Goal: Navigation & Orientation: Find specific page/section

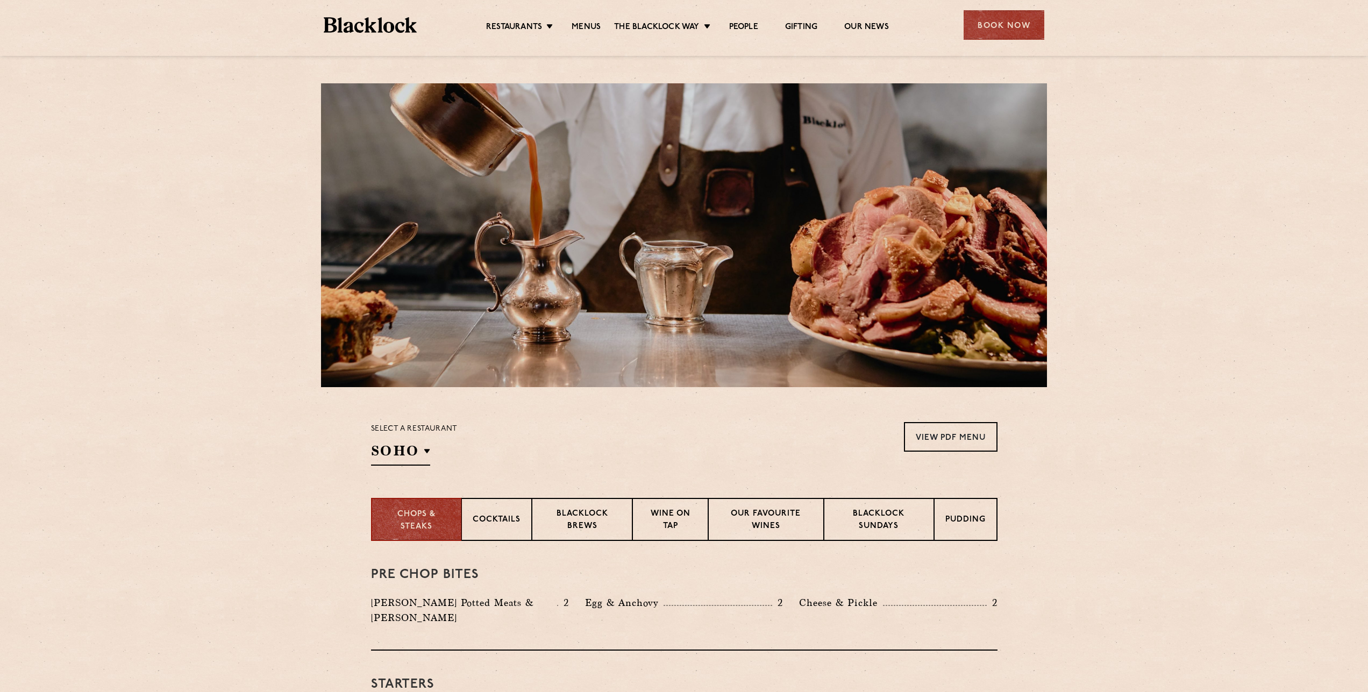
click at [413, 47] on div "Restaurants Soho City Shoreditch Covent Garden Canary Wharf Manchester Birmingh…" at bounding box center [684, 24] width 753 height 48
click at [408, 34] on div "Restaurants Soho City Shoreditch Covent Garden Canary Wharf Manchester Birmingh…" at bounding box center [684, 24] width 753 height 48
click at [393, 24] on img at bounding box center [370, 25] width 93 height 16
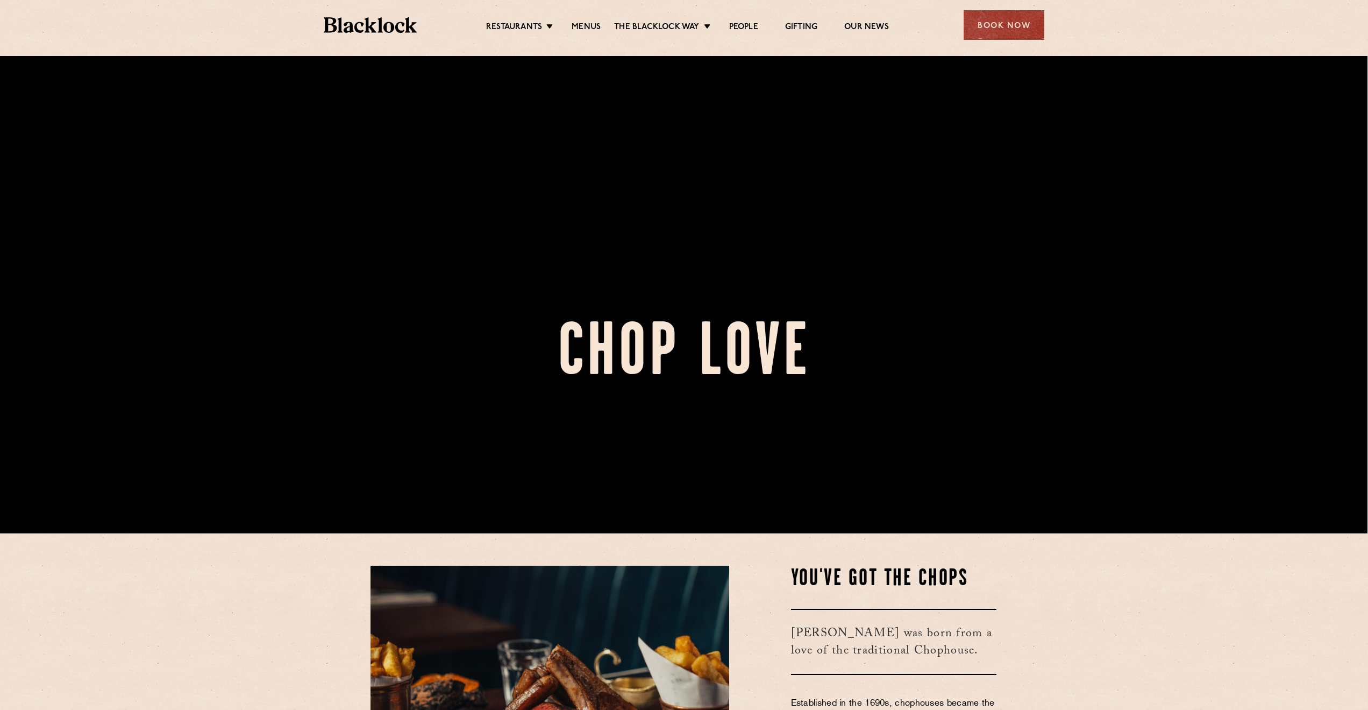
scroll to position [171, 1]
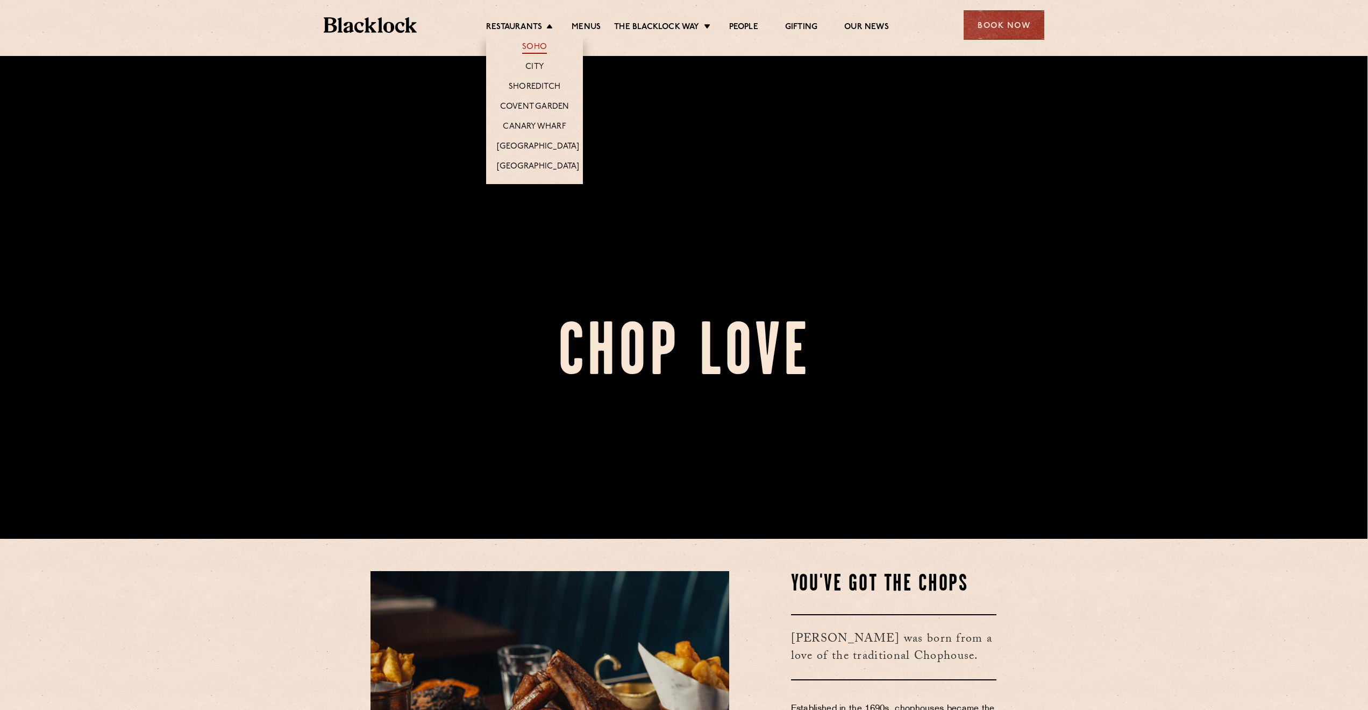
click at [543, 49] on link "Soho" at bounding box center [534, 48] width 25 height 12
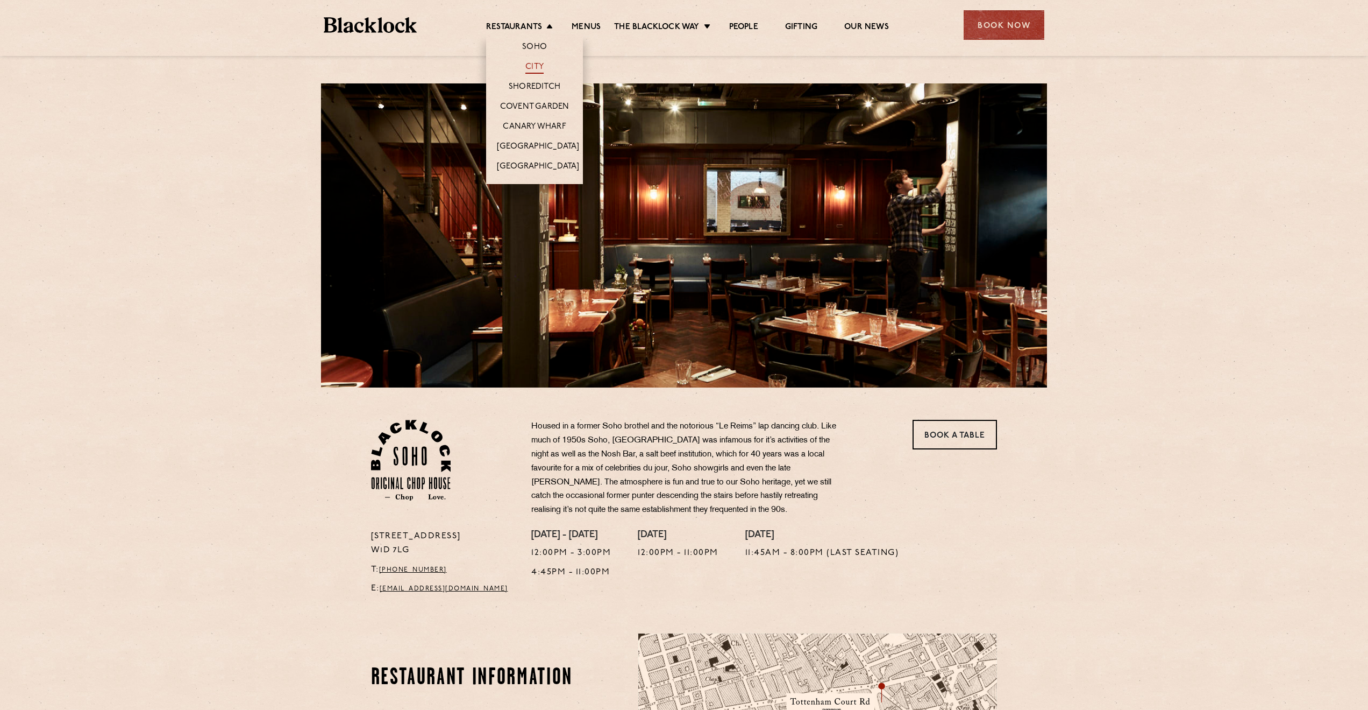
click at [536, 64] on link "City" at bounding box center [535, 68] width 18 height 12
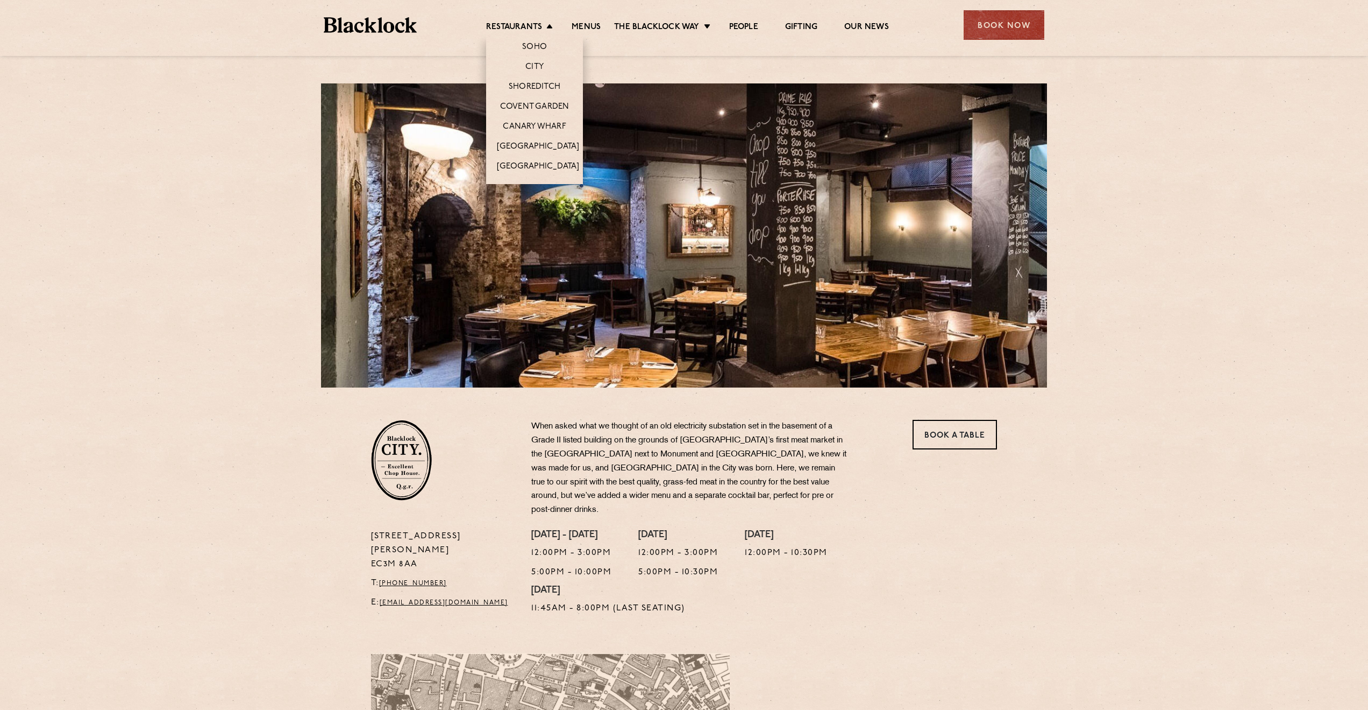
click at [549, 27] on li "Restaurants Soho City Shoreditch Covent Garden Canary Wharf Manchester Birmingh…" at bounding box center [522, 28] width 72 height 12
click at [549, 89] on link "Shoreditch" at bounding box center [535, 88] width 52 height 12
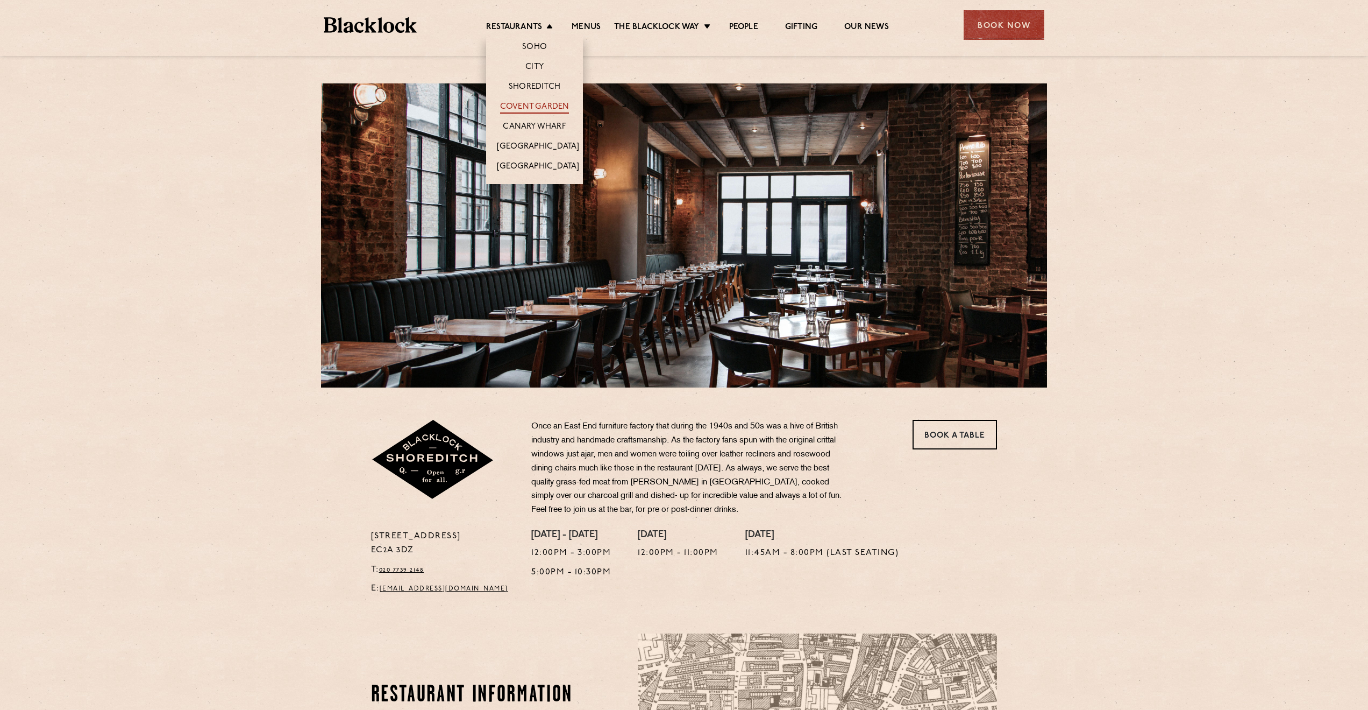
click at [543, 103] on link "Covent Garden" at bounding box center [534, 108] width 69 height 12
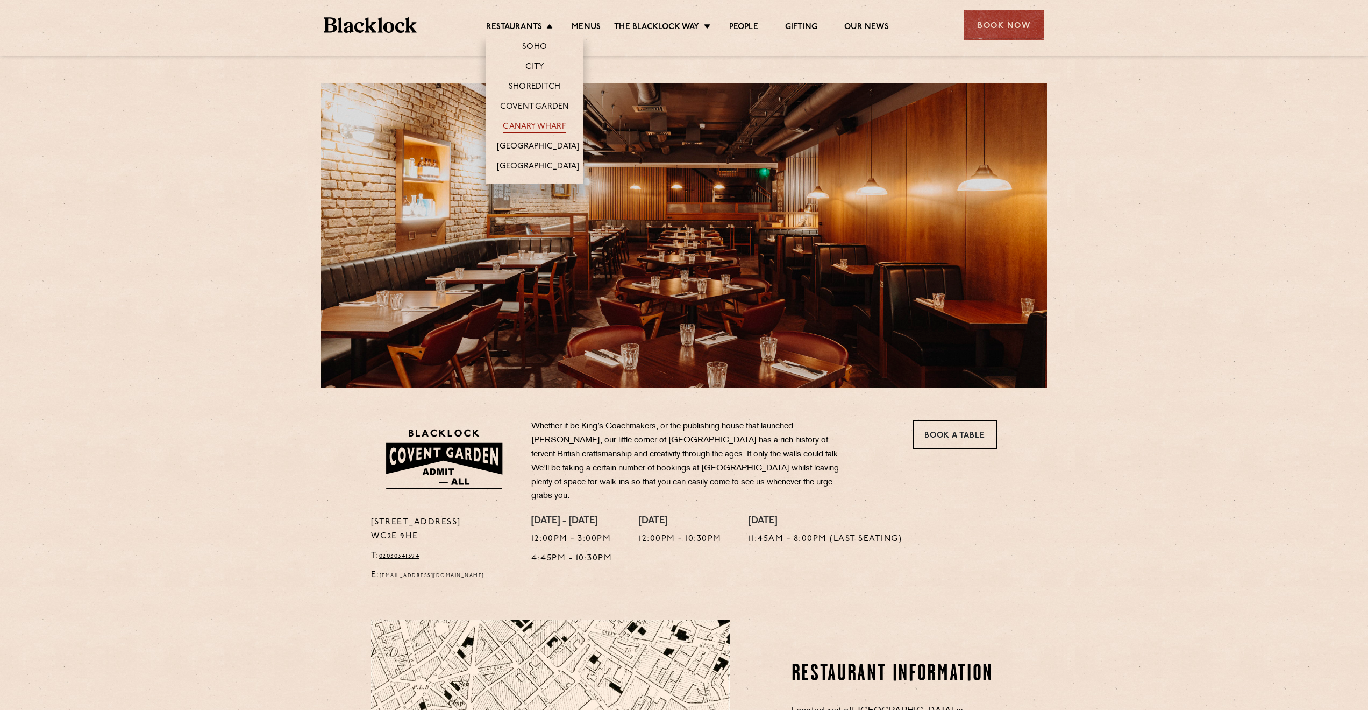
click at [536, 124] on link "Canary Wharf" at bounding box center [534, 128] width 63 height 12
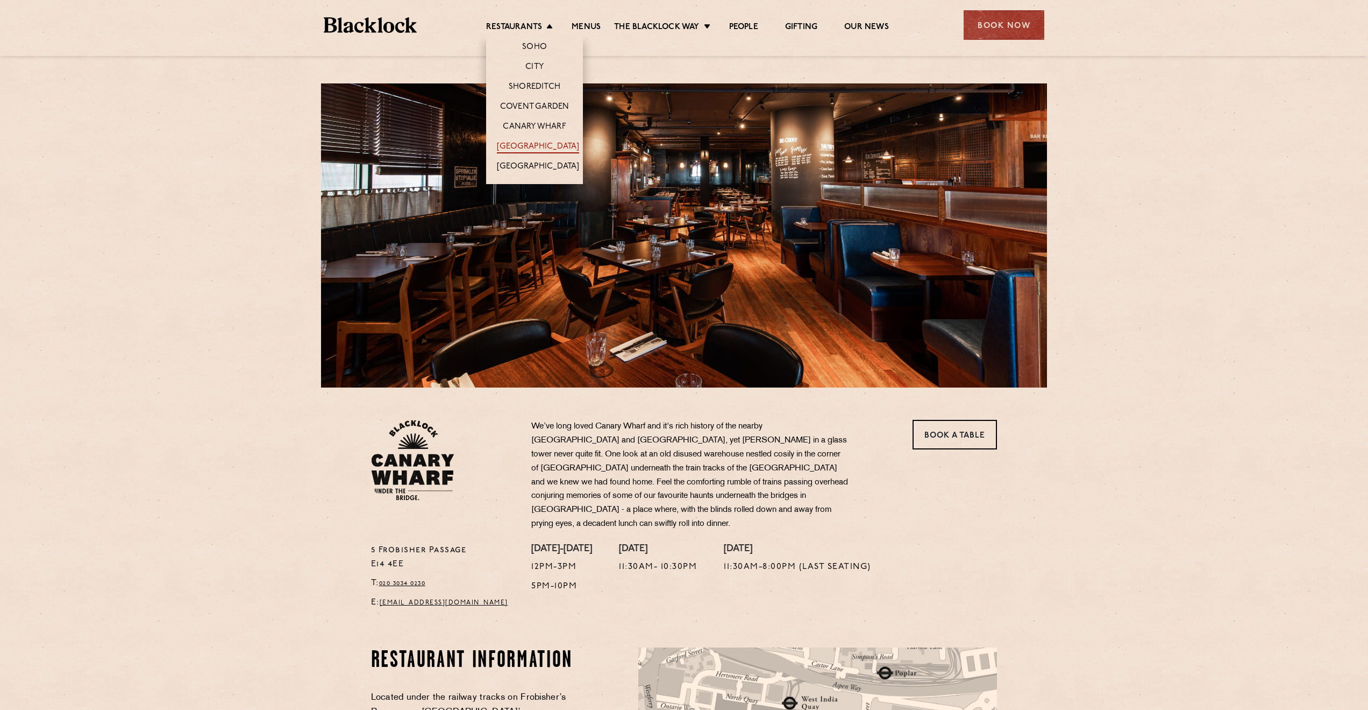
click at [541, 145] on link "[GEOGRAPHIC_DATA]" at bounding box center [538, 147] width 82 height 12
